Goal: Task Accomplishment & Management: Use online tool/utility

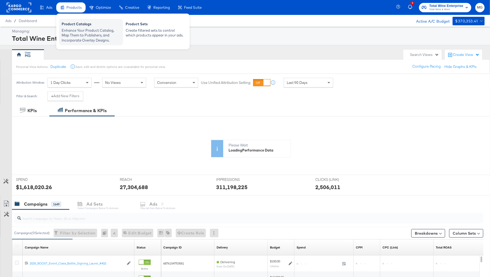
click at [90, 41] on div "Enhance Your Product Catalog, Map Them to Publishers, and Incorporate Overlay D…" at bounding box center [91, 35] width 59 height 15
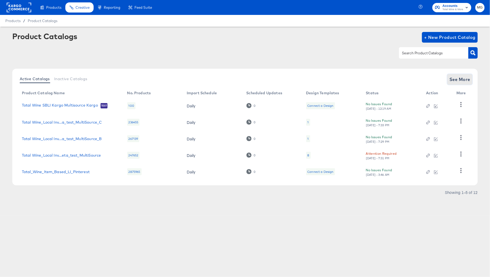
click at [459, 77] on span "See More" at bounding box center [459, 79] width 21 height 7
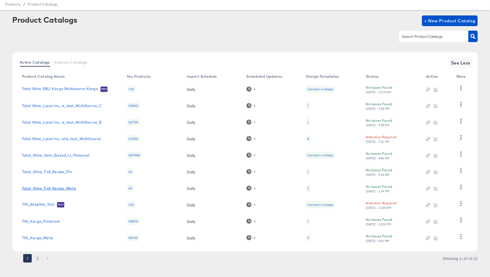
scroll to position [21, 0]
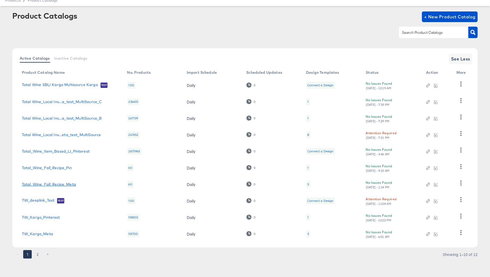
click at [60, 183] on link "Total_Wine_Fall_Recipe_Meta" at bounding box center [49, 184] width 54 height 4
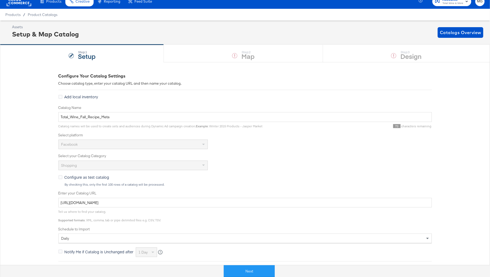
scroll to position [34, 0]
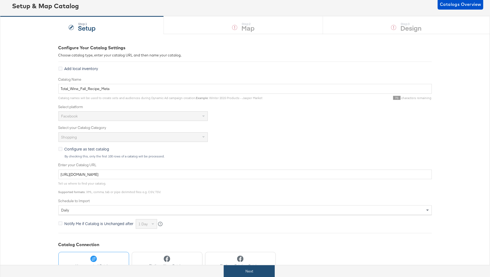
click at [252, 267] on button "Next" at bounding box center [249, 272] width 51 height 12
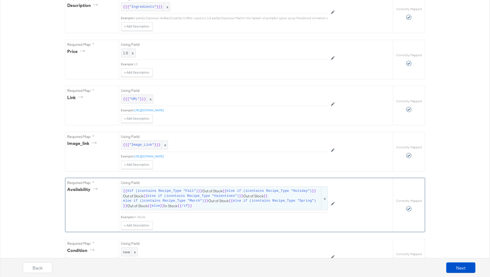
scroll to position [223, 0]
click at [196, 198] on span "else if (icontains Recipe_Type "March")" at bounding box center [163, 200] width 81 height 5
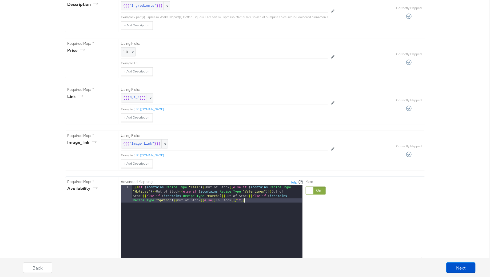
click at [238, 202] on div "{{# if ( icontains Recipe_Type "Fall" ) }} Out of Stock {{ else if ( icontains …" at bounding box center [217, 270] width 170 height 168
drag, startPoint x: 200, startPoint y: 198, endPoint x: 248, endPoint y: 195, distance: 48.6
click at [248, 195] on div "{{# if ( icontains Recipe_Type "Fall" ) }} Out of Stock {{ else if ( icontains …" at bounding box center [217, 270] width 170 height 168
click at [200, 196] on div "{{# if ( icontains Recipe_Type "Fall" ) }} Out of Stock {{ else if ( icontains …" at bounding box center [217, 270] width 170 height 168
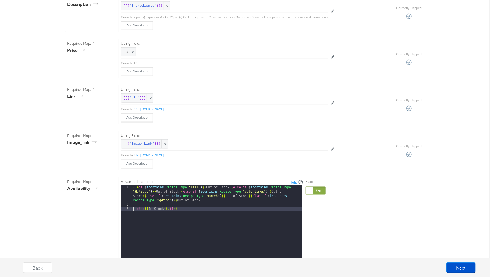
click at [223, 200] on div "{{# if ( icontains Recipe_Type "Fall" ) }} Out of Stock {{ else if ( icontains …" at bounding box center [217, 263] width 170 height 155
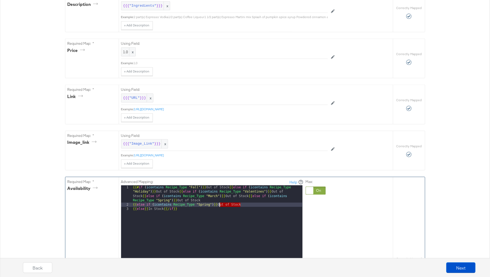
drag, startPoint x: 241, startPoint y: 201, endPoint x: 219, endPoint y: 202, distance: 21.9
click at [219, 202] on div "{{# if ( icontains Recipe_Type "Fall" ) }} Out of Stock {{ else if ( icontains …" at bounding box center [217, 263] width 170 height 155
drag, startPoint x: 210, startPoint y: 203, endPoint x: 199, endPoint y: 202, distance: 10.4
click at [199, 202] on div "{{# if ( icontains Recipe_Type "Fall" ) }} Out of Stock {{ else if ( icontains …" at bounding box center [217, 263] width 170 height 155
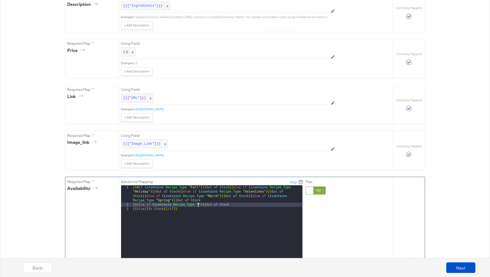
click at [198, 202] on div "{{# if ( icontains Recipe_Type "Fall" ) }} Out of Stock {{ else if ( icontains …" at bounding box center [217, 263] width 170 height 155
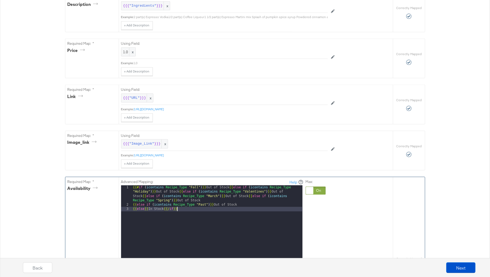
click at [224, 214] on div "{{# if ( icontains Recipe_Type "Fall" ) }} Out of Stock {{ else if ( icontains …" at bounding box center [217, 263] width 170 height 155
click at [223, 208] on div "{{# if ( icontains Recipe_Type "Fall" ) }} Out of Stock {{ else if ( icontains …" at bounding box center [217, 263] width 170 height 155
click at [221, 218] on div "{{# if ( icontains Recipe_Type "Fall" ) }} Out of Stock {{ else if ( icontains …" at bounding box center [217, 263] width 170 height 155
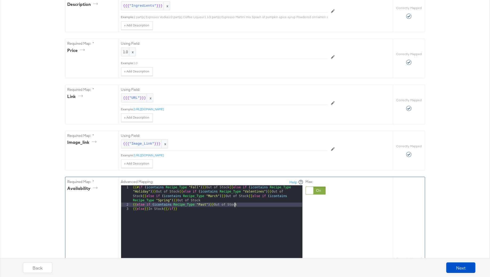
click at [235, 202] on div "{{# if ( icontains Recipe_Type "Fall" ) }} Out of Stock {{ else if ( icontains …" at bounding box center [217, 263] width 170 height 155
click at [132, 206] on div "{{# if ( icontains Recipe_Type "Fall" ) }} Out of Stock {{ else if ( icontains …" at bounding box center [217, 263] width 170 height 155
click at [133, 203] on div "{{# if ( icontains Recipe_Type "Fall" ) }} Out of Stock {{ else if ( icontains …" at bounding box center [217, 263] width 170 height 155
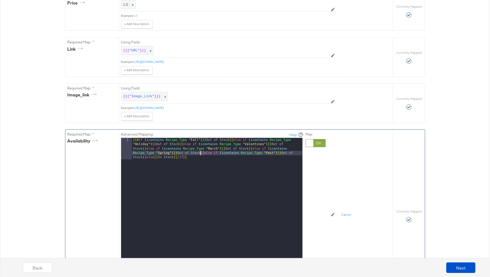
scroll to position [270, 0]
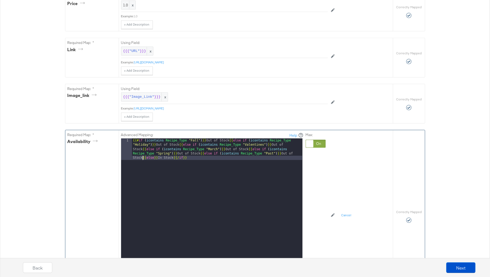
click at [142, 156] on div "{{# if ( icontains Recipe_Type "Fall" ) }} Out of Stock {{ else if ( icontains …" at bounding box center [217, 227] width 170 height 177
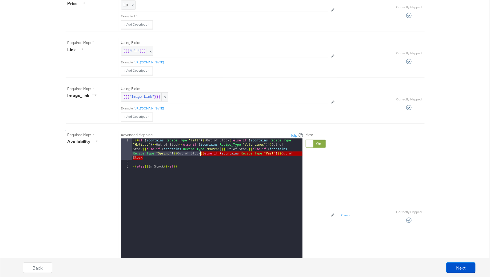
drag, startPoint x: 145, startPoint y: 154, endPoint x: 200, endPoint y: 151, distance: 54.5
click at [200, 151] on div "{{# if ( icontains Recipe_Type "Fall" ) }} Out of Stock {{ else if ( icontains …" at bounding box center [217, 218] width 170 height 159
click at [138, 158] on div "{{# if ( icontains Recipe_Type "Fall" ) }} Out of Stock {{ else if ( icontains …" at bounding box center [217, 218] width 170 height 159
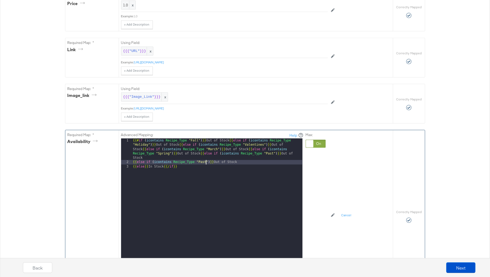
click at [205, 160] on div "{{# if ( icontains Recipe_Type "Fall" ) }} Out of Stock {{ else if ( icontains …" at bounding box center [217, 218] width 170 height 159
click at [204, 168] on div "{{# if ( icontains Recipe_Type "Fall" ) }} Out of Stock {{ else if ( icontains …" at bounding box center [217, 218] width 170 height 159
click at [133, 159] on div "{{# if ( icontains Recipe_Type "Fall" ) }} Out of Stock {{ else if ( icontains …" at bounding box center [217, 218] width 170 height 159
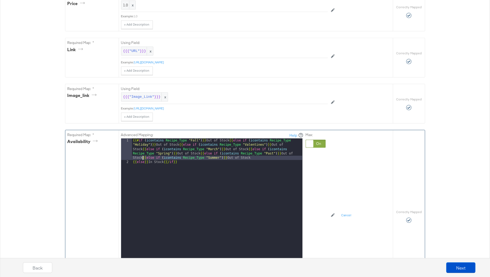
click at [133, 159] on div "{{# if ( icontains Recipe_Type "Fall" ) }} Out of Stock {{ else if ( icontains …" at bounding box center [217, 218] width 170 height 159
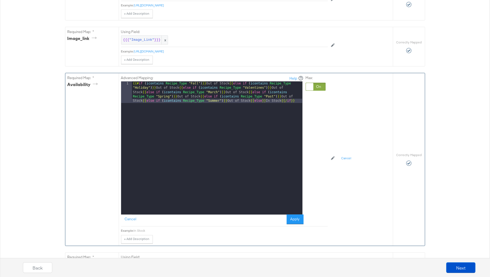
scroll to position [335, 0]
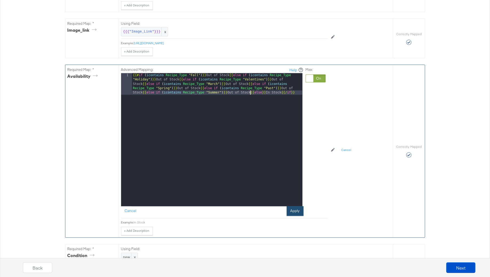
click at [293, 207] on button "Apply" at bounding box center [295, 212] width 17 height 10
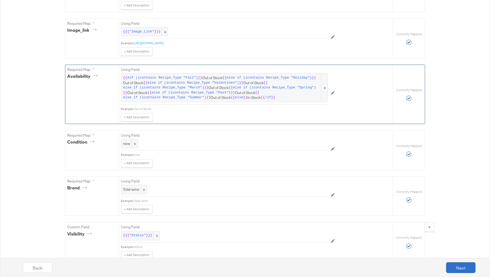
click at [451, 269] on button "Next" at bounding box center [460, 268] width 29 height 11
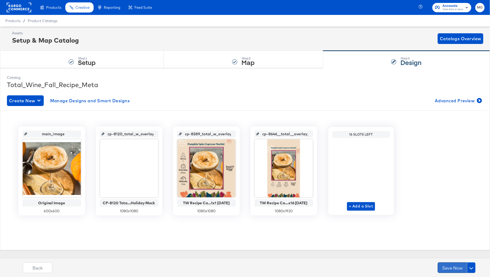
click at [452, 269] on button "Save Now" at bounding box center [451, 268] width 29 height 11
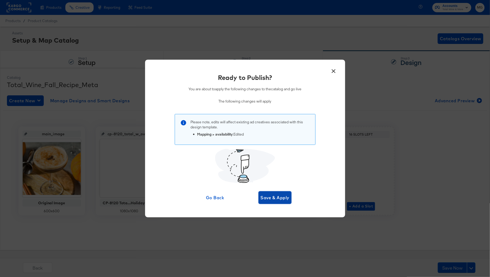
click at [280, 196] on span "Save & Apply" at bounding box center [274, 197] width 29 height 7
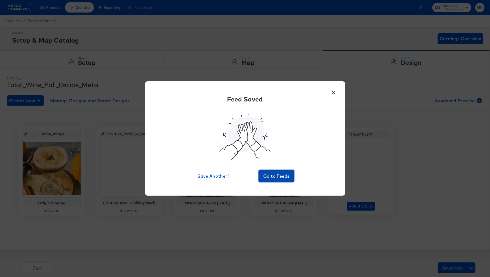
click at [265, 172] on button "Go to Feeds" at bounding box center [276, 176] width 36 height 13
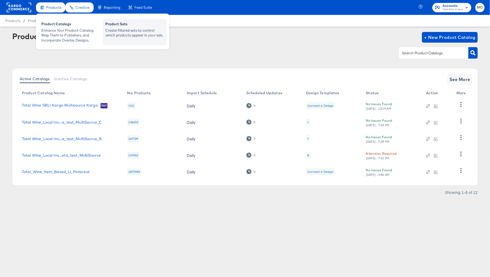
click at [132, 32] on div "Create filtered sets to control which products appear in your ads." at bounding box center [134, 33] width 59 height 10
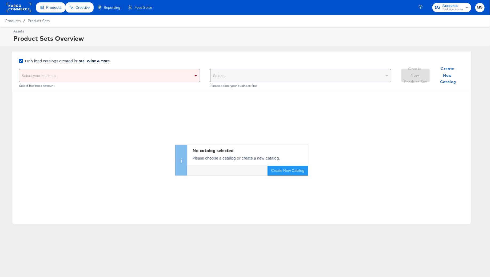
click at [91, 73] on div "Select your business" at bounding box center [109, 75] width 180 height 13
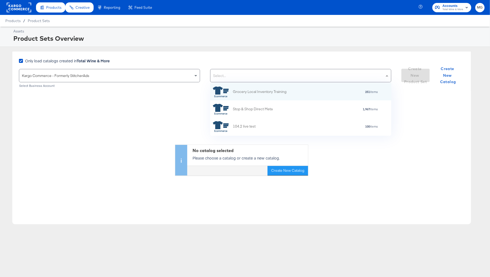
click at [285, 69] on div "Select..." at bounding box center [300, 75] width 180 height 13
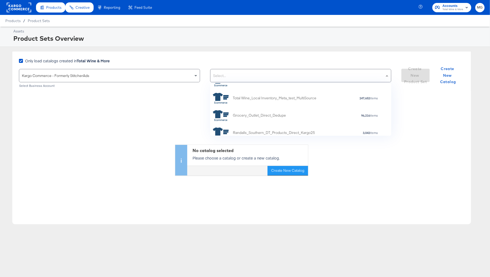
scroll to position [124, 0]
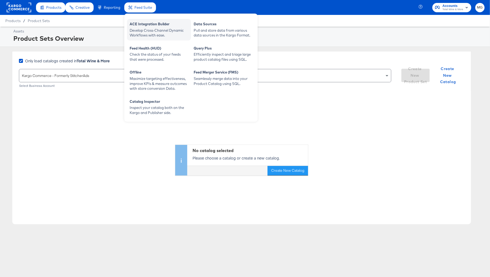
click at [149, 28] on div "Develop Cross-Channel Dynamic Workflows with ease." at bounding box center [159, 33] width 59 height 10
